Goal: Information Seeking & Learning: Learn about a topic

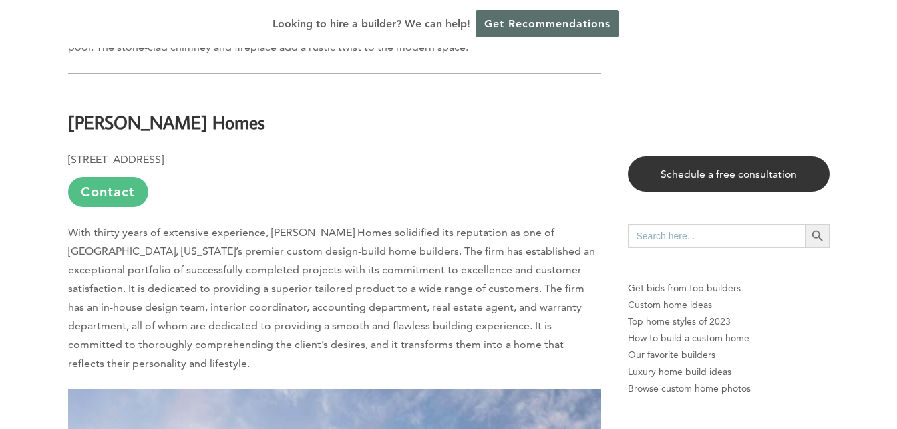
scroll to position [1710, 0]
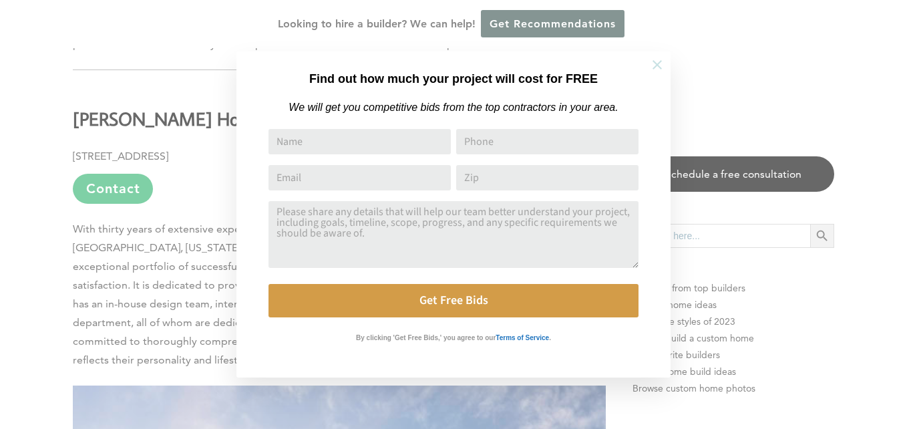
click at [662, 63] on icon at bounding box center [657, 64] width 15 height 15
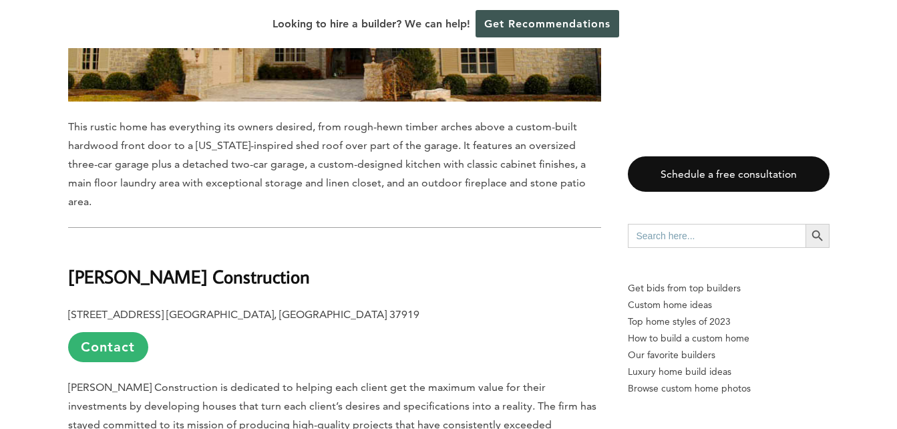
scroll to position [10127, 0]
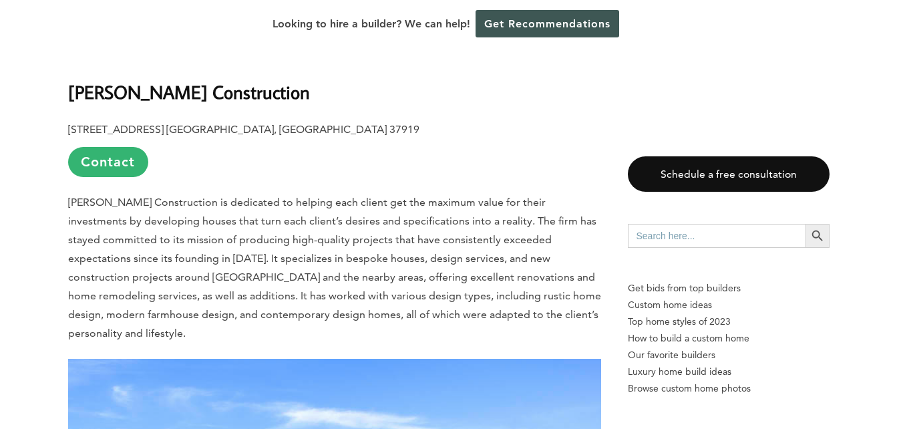
scroll to position [11158, 0]
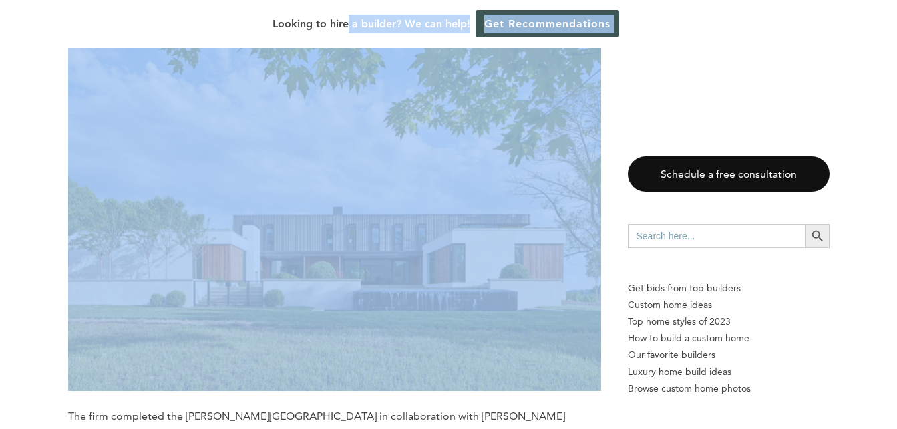
drag, startPoint x: 349, startPoint y: 43, endPoint x: 335, endPoint y: -37, distance: 80.8
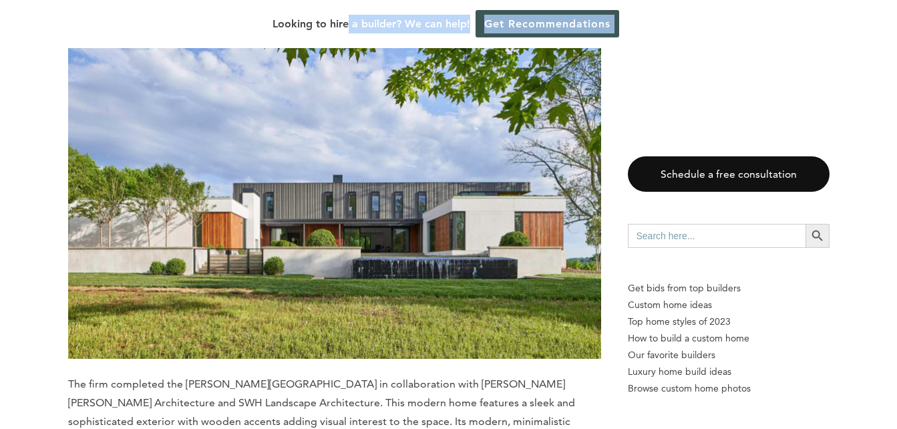
scroll to position [8847, 0]
